Goal: Task Accomplishment & Management: Use online tool/utility

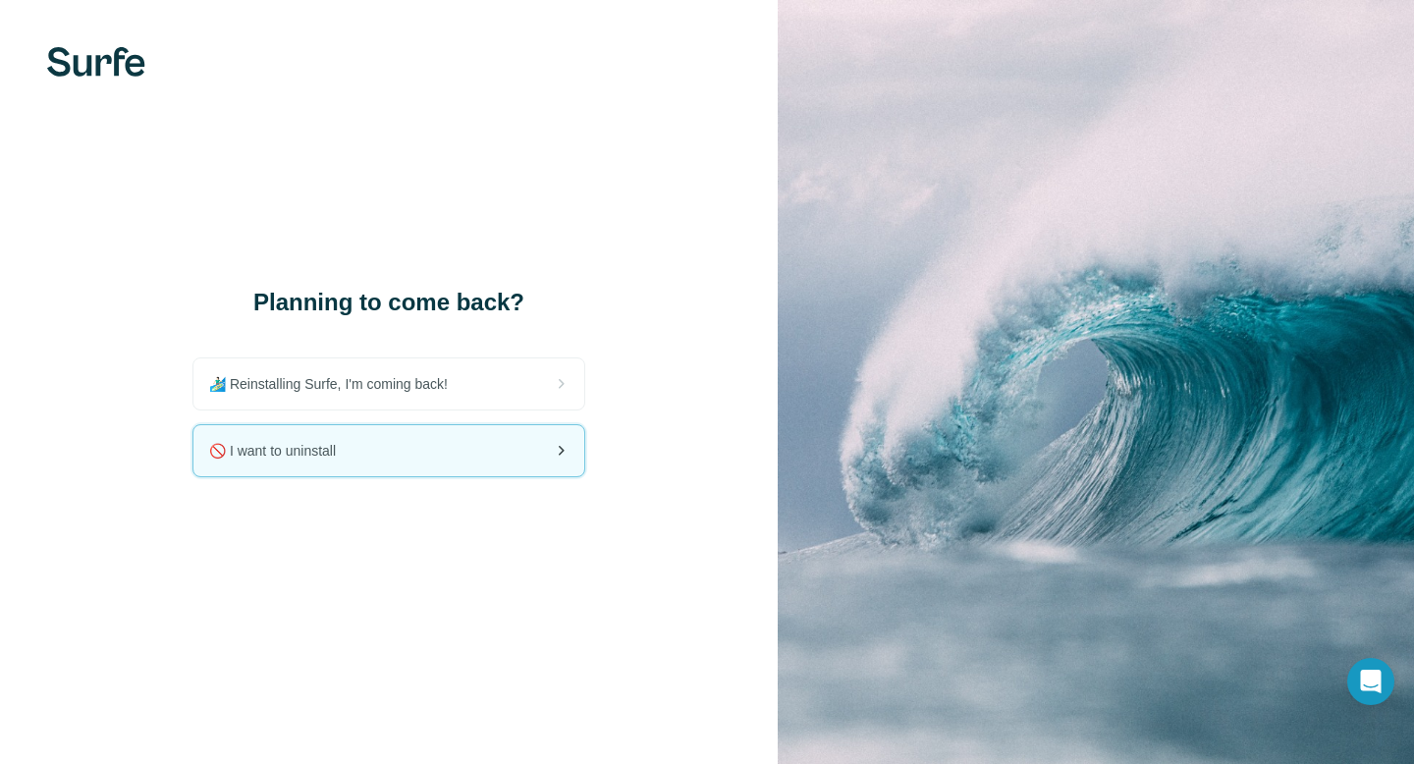
click at [560, 439] on icon at bounding box center [561, 451] width 24 height 24
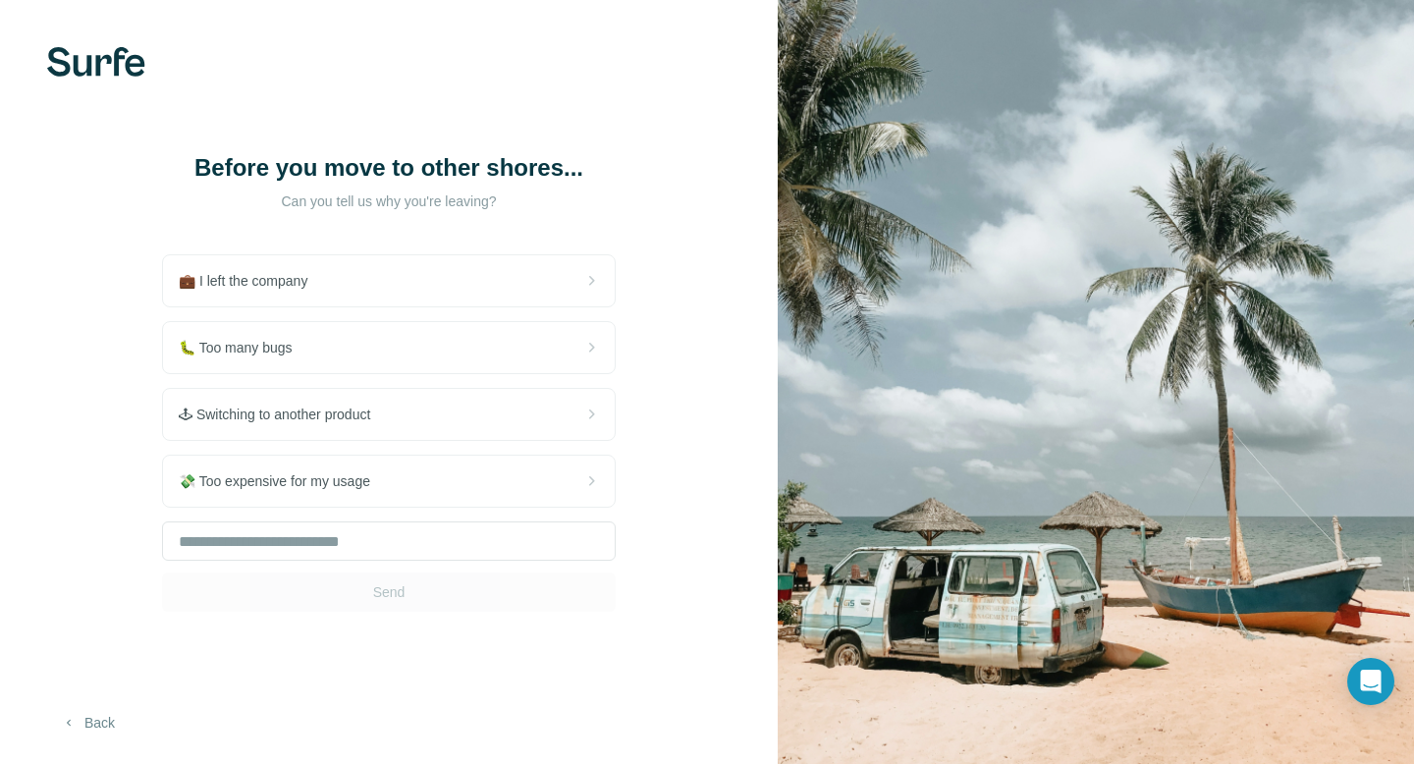
click at [109, 738] on button "Back" at bounding box center [87, 722] width 81 height 35
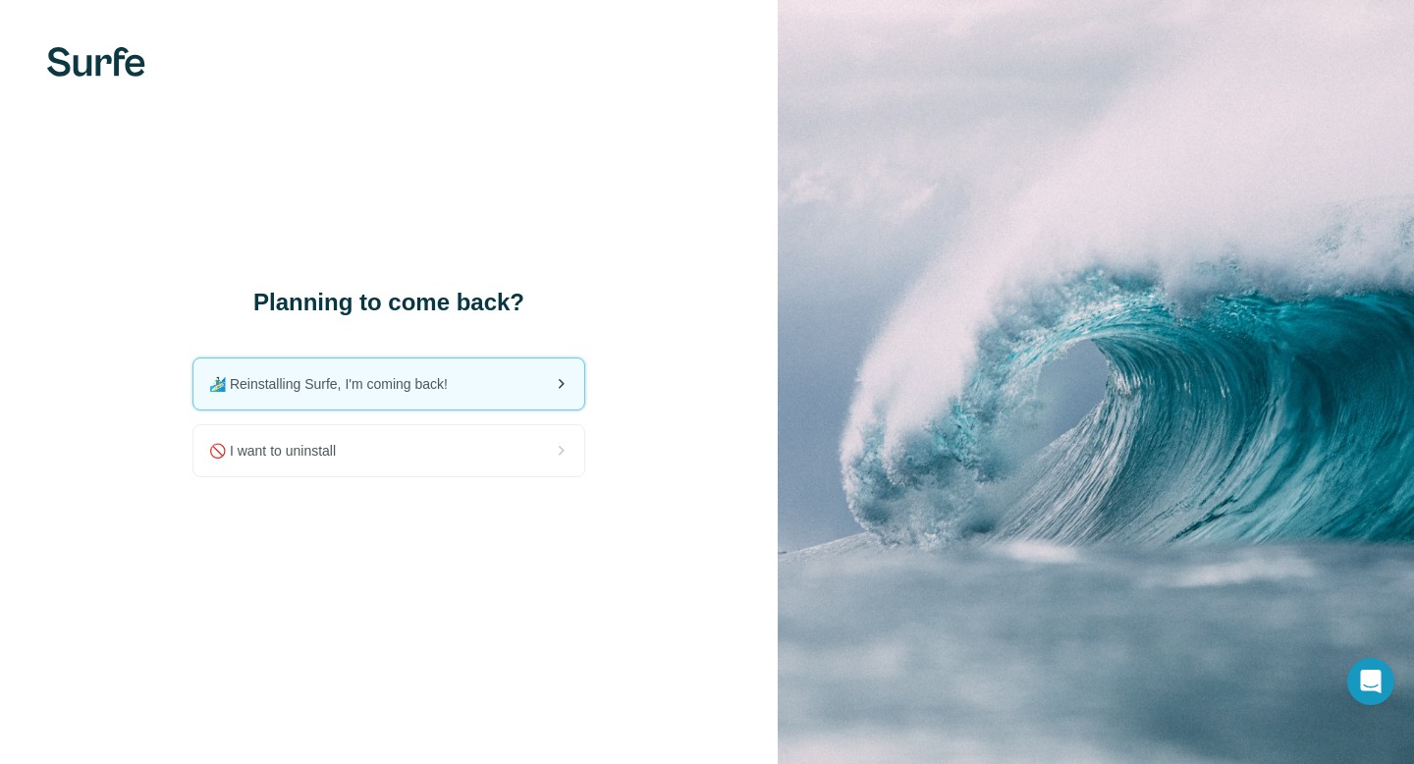
click at [384, 364] on div "🏄🏻‍♂️ Reinstalling Surfe, I'm coming back!" at bounding box center [388, 383] width 391 height 51
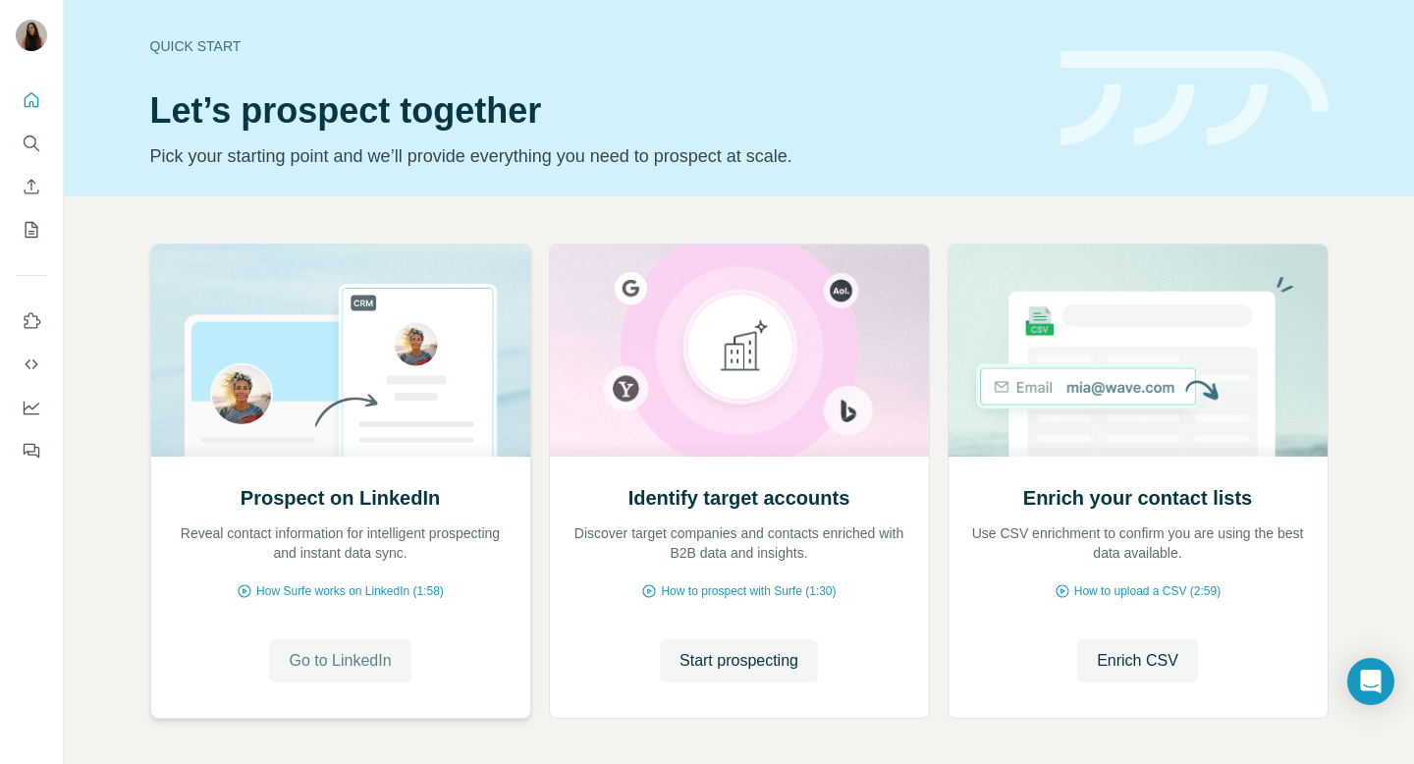
click at [384, 662] on span "Go to LinkedIn" at bounding box center [340, 661] width 102 height 24
